Goal: Information Seeking & Learning: Learn about a topic

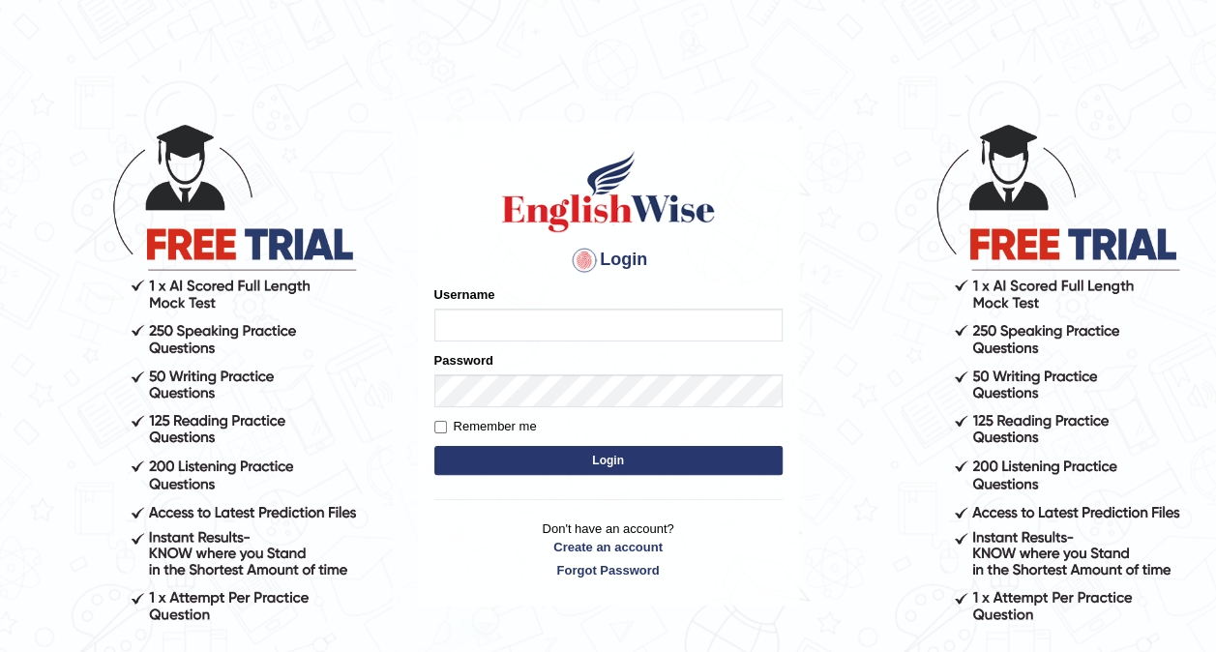
type input "hardeep46"
click at [549, 468] on button "Login" at bounding box center [608, 460] width 348 height 29
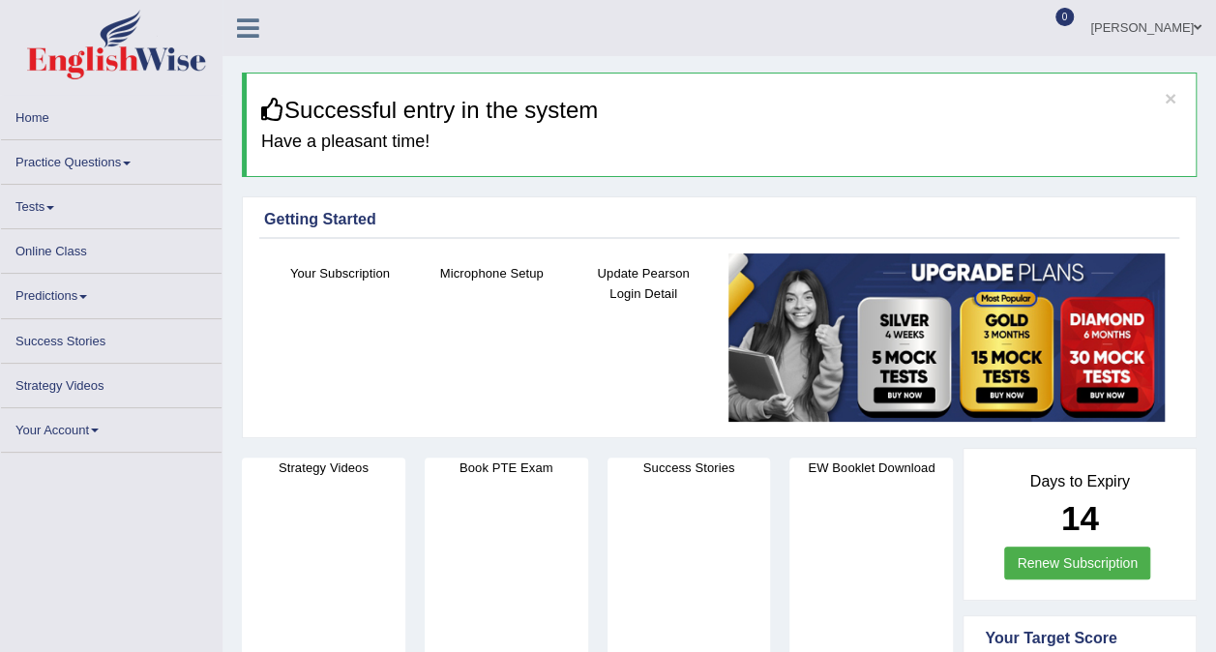
click at [128, 159] on link "Practice Questions" at bounding box center [111, 159] width 221 height 38
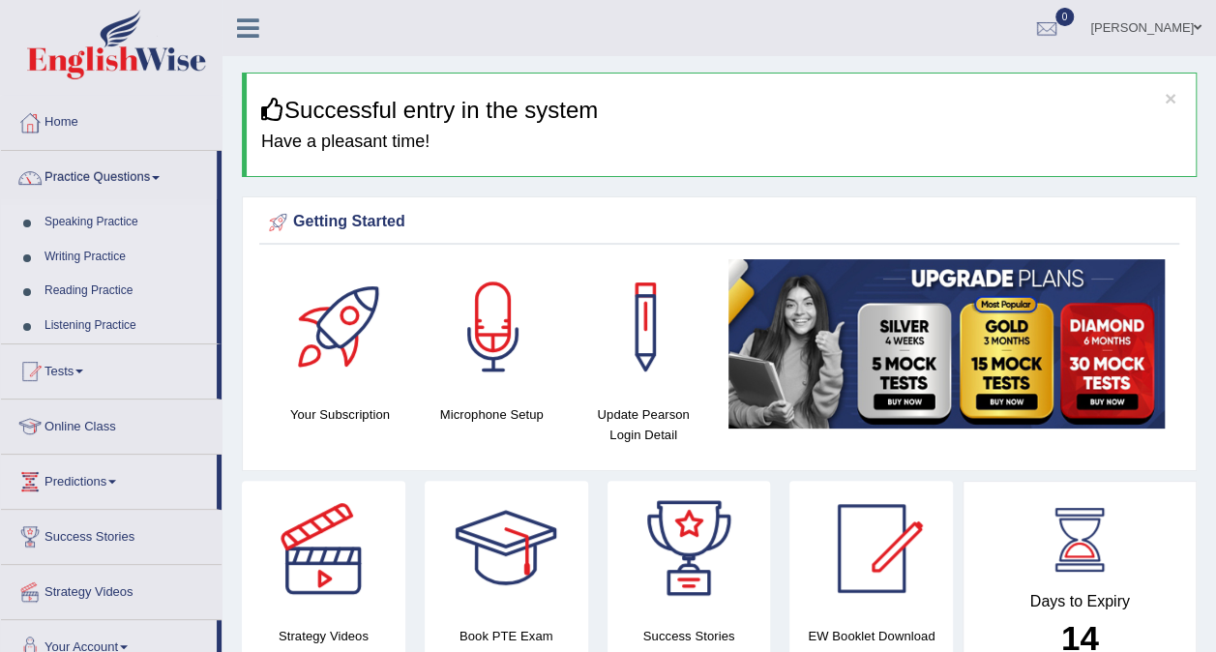
click at [133, 324] on link "Listening Practice" at bounding box center [126, 326] width 181 height 35
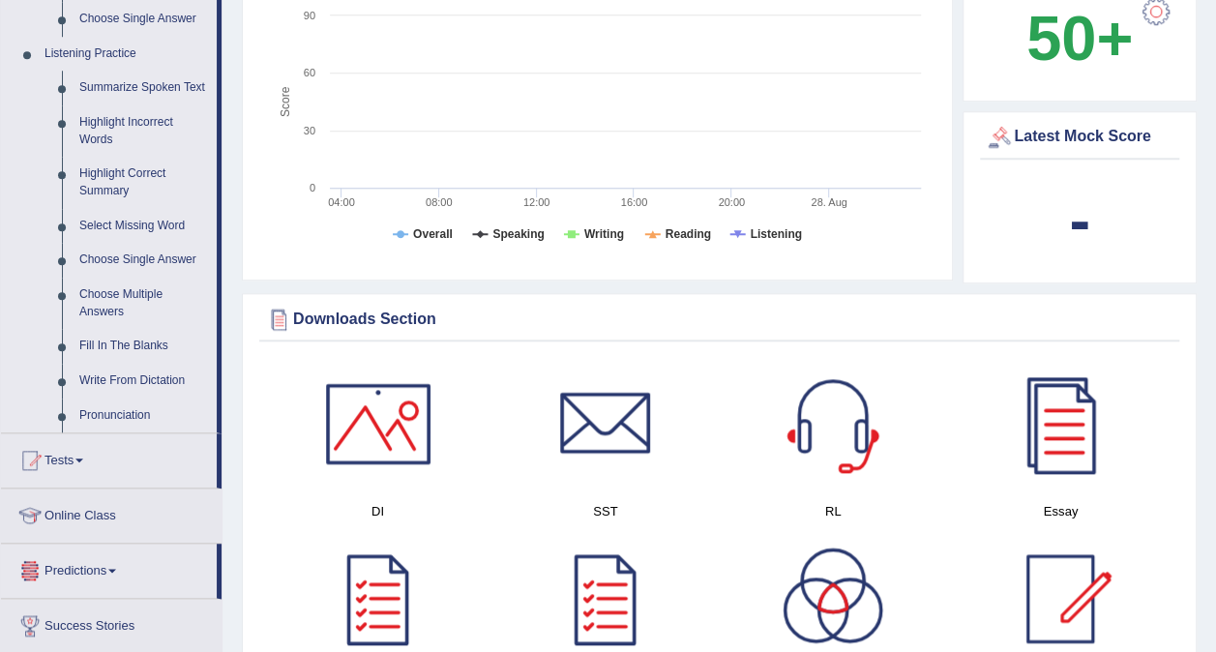
scroll to position [903, 0]
